Goal: Task Accomplishment & Management: Manage account settings

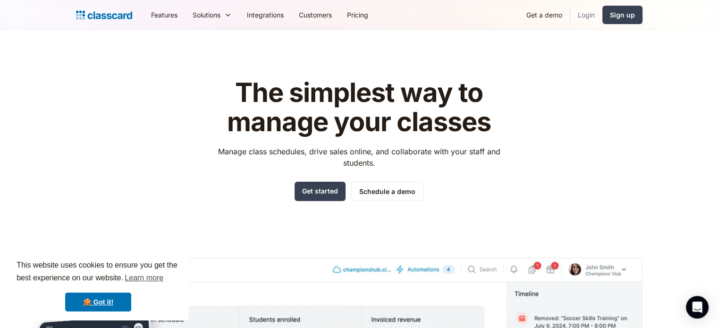
click at [597, 8] on link "Login" at bounding box center [587, 14] width 32 height 21
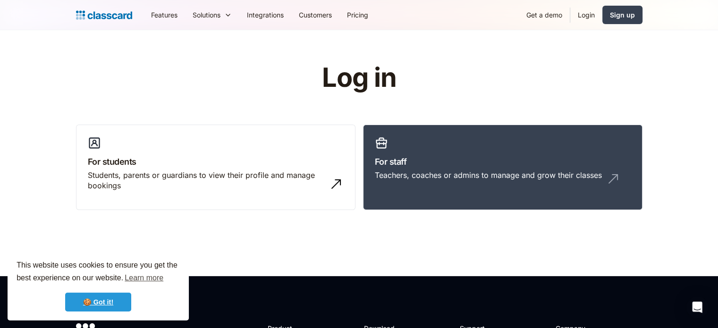
click at [94, 298] on link "🍪 Got it!" at bounding box center [98, 302] width 66 height 19
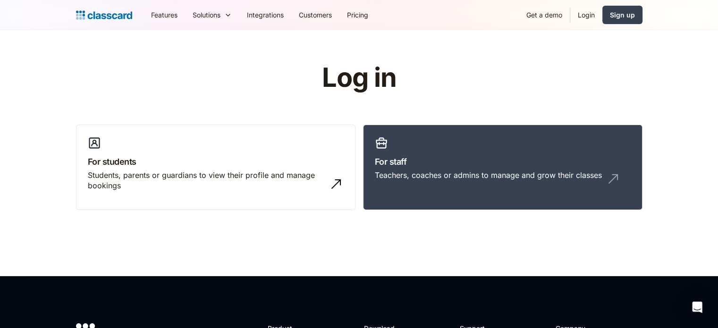
click at [584, 21] on link "Login" at bounding box center [587, 14] width 32 height 21
click at [589, 8] on link "Login" at bounding box center [587, 14] width 32 height 21
